Goal: Information Seeking & Learning: Check status

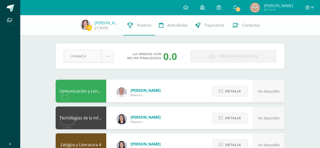
scroll to position [5, 0]
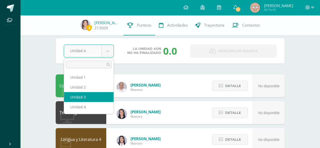
select select "Unidad 3"
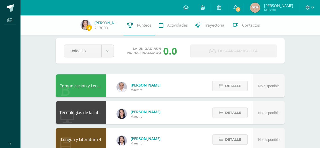
click at [200, 91] on div "Comunicación y Lenguaje L3 Inglés 4 [PERSON_NAME] Maestro No disponible Detalle" at bounding box center [170, 85] width 229 height 23
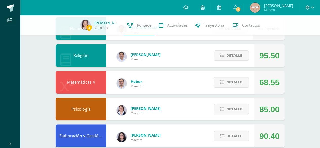
scroll to position [157, 0]
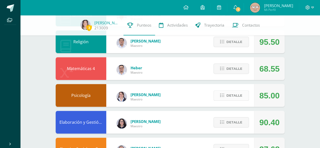
click at [226, 94] on button "Detalle" at bounding box center [231, 95] width 35 height 10
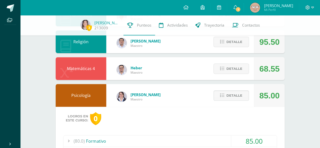
click at [190, 136] on div "(80.0) Formativo" at bounding box center [171, 141] width 214 height 11
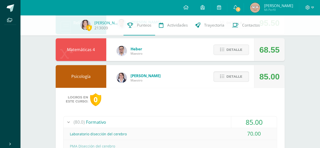
scroll to position [177, 0]
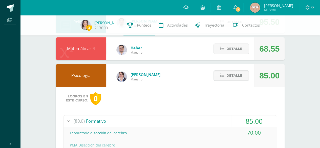
click at [179, 118] on div "(80.0) Formativo" at bounding box center [171, 121] width 214 height 11
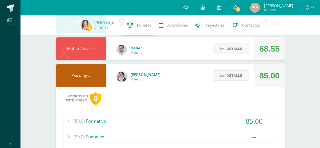
click at [237, 73] on span "Detalle" at bounding box center [235, 75] width 16 height 9
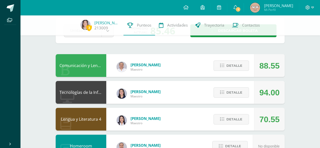
scroll to position [25, 0]
click at [235, 118] on span "Detalle" at bounding box center [235, 119] width 16 height 9
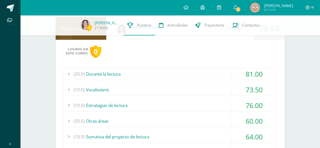
scroll to position [119, 0]
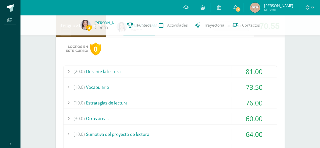
click at [175, 71] on div "(20.0) Durante la lectura" at bounding box center [171, 71] width 214 height 11
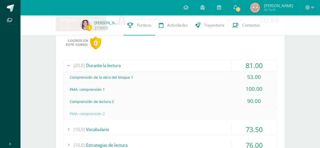
scroll to position [125, 0]
click at [174, 64] on div "(20.0) Durante la lectura" at bounding box center [171, 65] width 214 height 11
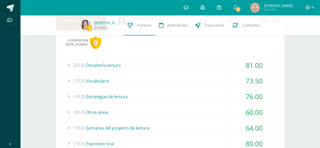
click at [176, 78] on div "(10.0) Vocabulario" at bounding box center [171, 80] width 214 height 11
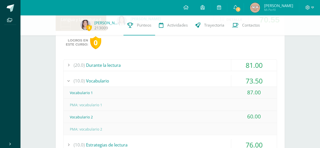
click at [176, 78] on div "(10.0) Vocabulario" at bounding box center [171, 80] width 214 height 11
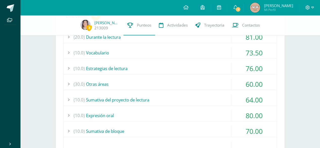
scroll to position [154, 0]
click at [175, 71] on div "(10.0) Estrategias de lectura" at bounding box center [171, 68] width 214 height 11
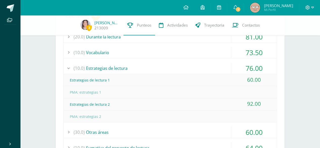
click at [175, 71] on div "(10.0) Estrategias de lectura" at bounding box center [171, 68] width 214 height 11
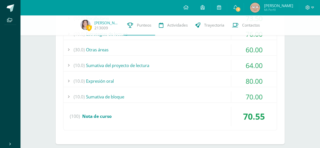
scroll to position [188, 0]
click at [170, 67] on div "(10.0) Sumativa del proyecto de lectura" at bounding box center [171, 65] width 214 height 11
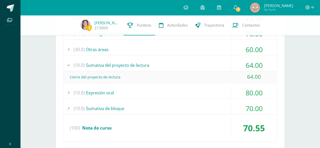
click at [170, 67] on div "(10.0) Sumativa del proyecto de lectura" at bounding box center [171, 65] width 214 height 11
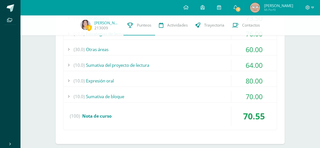
click at [175, 94] on div "(10.0) Sumativa de bloque" at bounding box center [171, 96] width 214 height 11
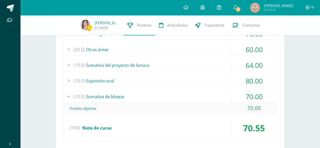
click at [175, 94] on div "(10.0) Sumativa de bloque" at bounding box center [171, 96] width 214 height 11
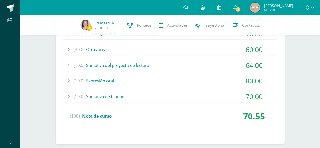
click at [174, 80] on div "(10.0) Expresión oral" at bounding box center [171, 80] width 214 height 11
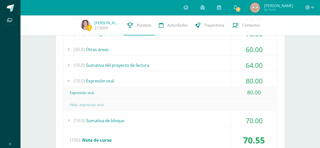
click at [174, 80] on div "(10.0) Expresión oral" at bounding box center [171, 80] width 214 height 11
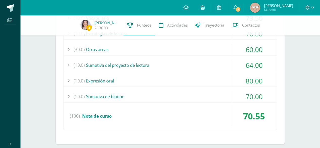
click at [171, 67] on div "(10.0) Sumativa del proyecto de lectura" at bounding box center [171, 65] width 214 height 11
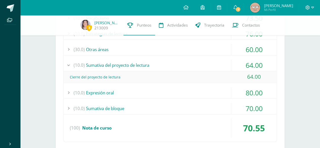
click at [171, 67] on div "(10.0) Sumativa del proyecto de lectura" at bounding box center [171, 65] width 214 height 11
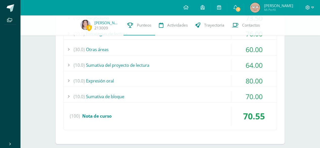
click at [167, 52] on div "(30.0) Otras áreas" at bounding box center [171, 49] width 214 height 11
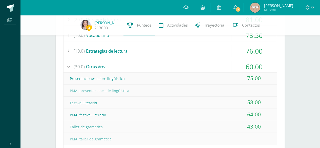
scroll to position [171, 0]
click at [182, 68] on div "(30.0) Otras áreas" at bounding box center [171, 66] width 214 height 11
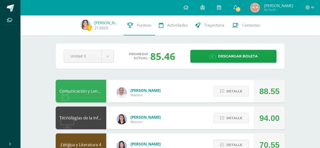
scroll to position [65, 0]
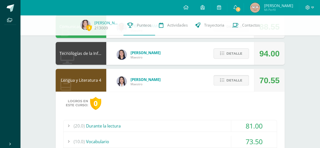
click at [230, 80] on span "Detalle" at bounding box center [235, 80] width 16 height 9
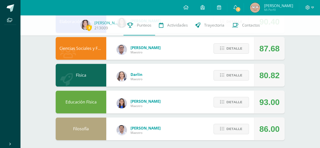
scroll to position [260, 0]
